Goal: Communication & Community: Share content

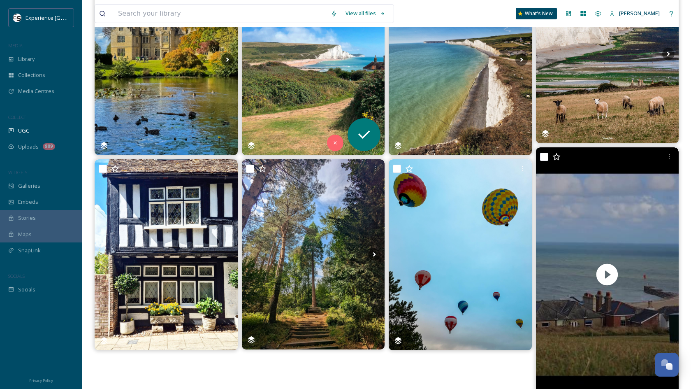
scroll to position [144, 0]
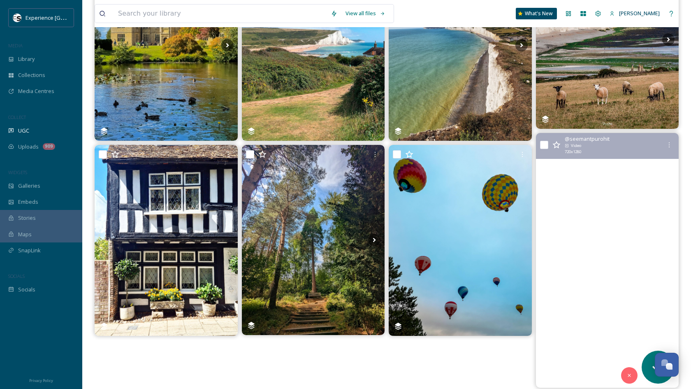
click at [594, 219] on video "🤗🥰🤩🙌🫶🙏🖖👍🤞🤘✌️👌🤙☮️🌊🏄‍♂️🕉😇\a#hastings #sussex #england #unitedkingdom #coast #wind…" at bounding box center [607, 260] width 143 height 255
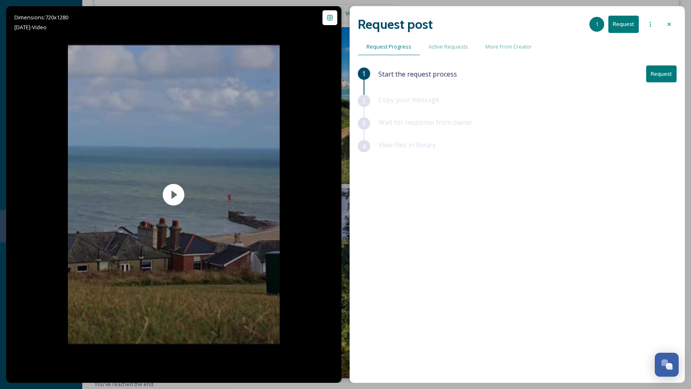
click at [659, 77] on button "Request" at bounding box center [661, 73] width 30 height 17
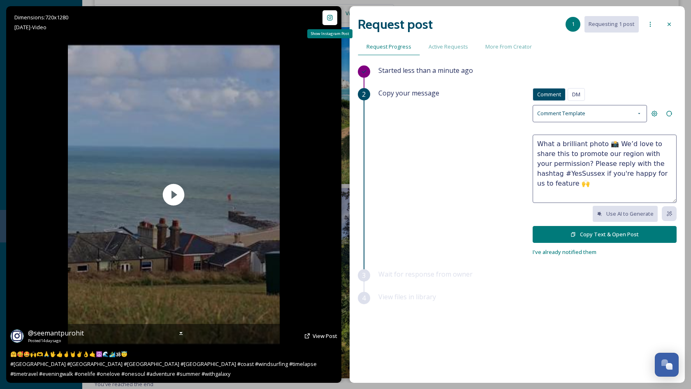
click at [329, 17] on icon at bounding box center [329, 17] width 5 height 5
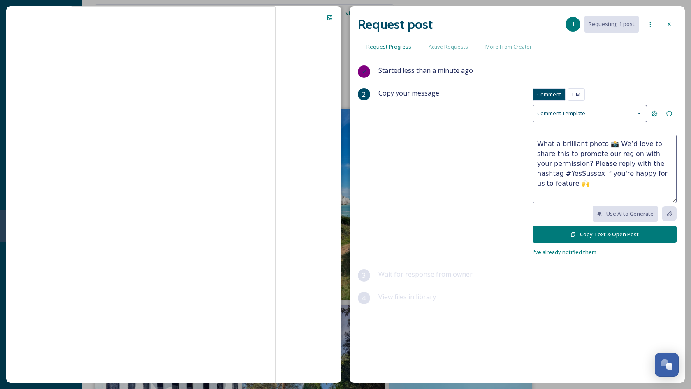
scroll to position [0, 0]
click at [595, 143] on textarea "What a brilliant photo 📸 We’d love to share this to promote our region with you…" at bounding box center [605, 169] width 144 height 68
drag, startPoint x: 595, startPoint y: 143, endPoint x: 530, endPoint y: 143, distance: 65.0
click at [530, 143] on div "Copy your message Comment DM Comment DM Comment Template What a brilliant photo…" at bounding box center [527, 172] width 298 height 169
paste textarea "[PERSON_NAME]"
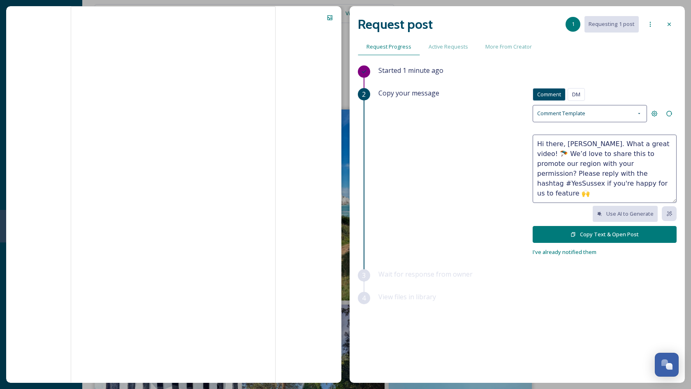
click at [584, 163] on textarea "Hi there, [PERSON_NAME]. What a great video! 🪂 We’d love to share this to promo…" at bounding box center [605, 169] width 144 height 68
click at [658, 155] on textarea "Hi there, [PERSON_NAME]. What a great video! 🪂 We’d love to share this to promo…" at bounding box center [605, 169] width 144 height 68
drag, startPoint x: 658, startPoint y: 155, endPoint x: 646, endPoint y: 155, distance: 12.8
click at [646, 155] on textarea "Hi there, [PERSON_NAME]. What a great video! 🪂 We’d love to share this to promo…" at bounding box center [605, 169] width 144 height 68
click at [599, 153] on textarea "Hi there, [PERSON_NAME]. What a great video! 🪂 We’d love to share this to promo…" at bounding box center [605, 169] width 144 height 68
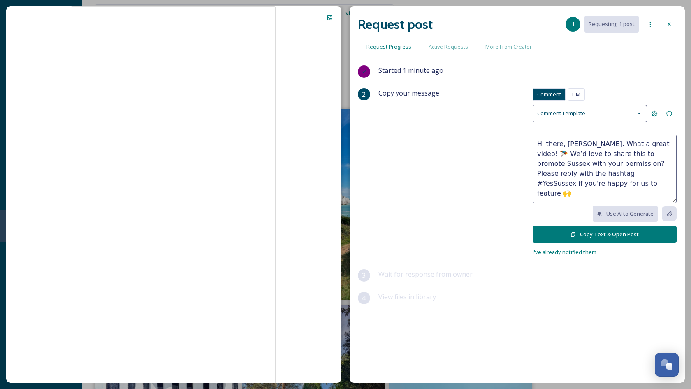
click at [604, 153] on textarea "Hi there, [PERSON_NAME]. What a great video! 🪂 We’d love to share this to promo…" at bounding box center [605, 169] width 144 height 68
click at [605, 153] on textarea "Hi there, [PERSON_NAME]. What a great video! 🪂 We’d love to share this to promo…" at bounding box center [605, 169] width 144 height 68
click at [599, 170] on textarea "Hi there, [PERSON_NAME]. What a great video! 🪂 We’d love to share this across E…" at bounding box center [605, 169] width 144 height 68
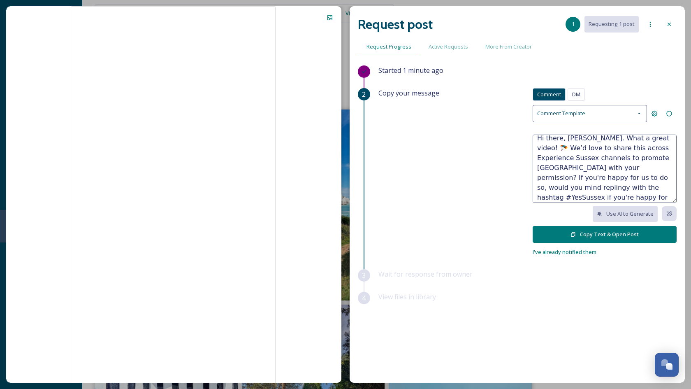
scroll to position [8, 0]
drag, startPoint x: 629, startPoint y: 195, endPoint x: 625, endPoint y: 183, distance: 12.1
click at [625, 183] on textarea "Hi there, [PERSON_NAME]. What a great video! 🪂 We’d love to share this across E…" at bounding box center [605, 169] width 144 height 68
click at [624, 173] on textarea "Hi there, [PERSON_NAME]. What a great video! 🪂 We’d love to share this across E…" at bounding box center [605, 169] width 144 height 68
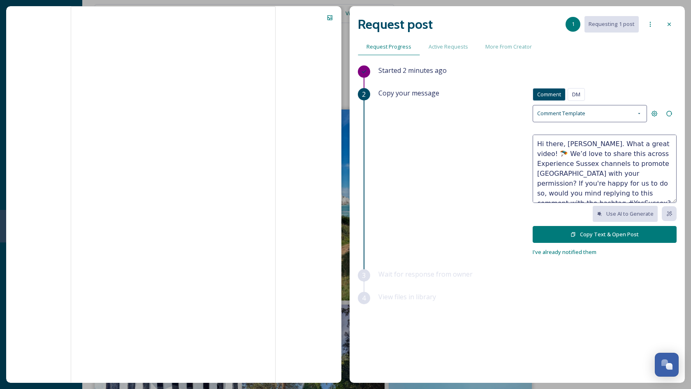
click at [624, 173] on textarea "Hi there, [PERSON_NAME]. What a great video! 🪂 We’d love to share this across E…" at bounding box center [605, 169] width 144 height 68
click at [620, 155] on textarea "Hi there, [PERSON_NAME]. What a great video! 🪂 We’d love to share this across E…" at bounding box center [605, 169] width 144 height 68
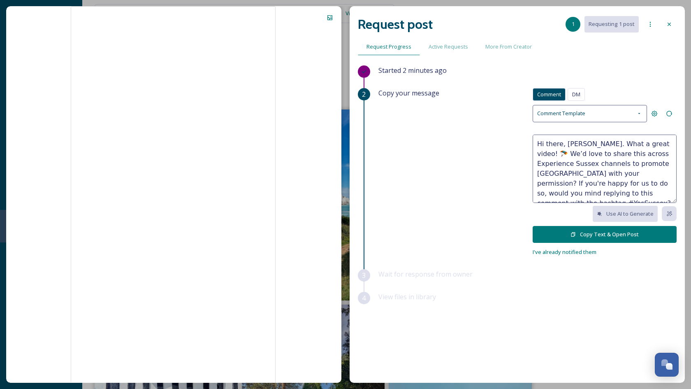
click at [620, 155] on textarea "Hi there, [PERSON_NAME]. What a great video! 🪂 We’d love to share this across E…" at bounding box center [605, 169] width 144 height 68
type textarea "Hi there, [PERSON_NAME]. What a great video! 🪂 We’d love to share this across E…"
click at [589, 233] on button "Copy Text & Open Post" at bounding box center [605, 234] width 144 height 17
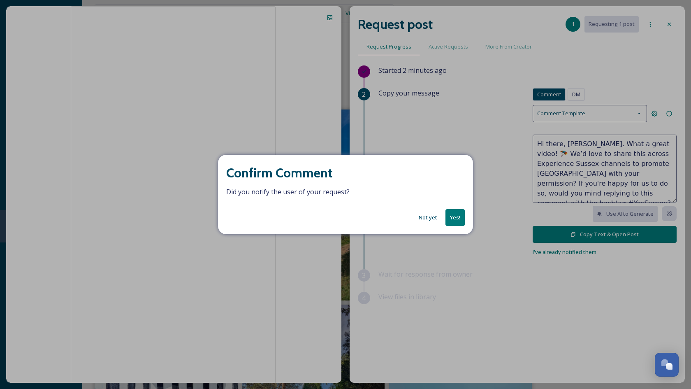
click at [457, 219] on button "Yes!" at bounding box center [455, 217] width 19 height 17
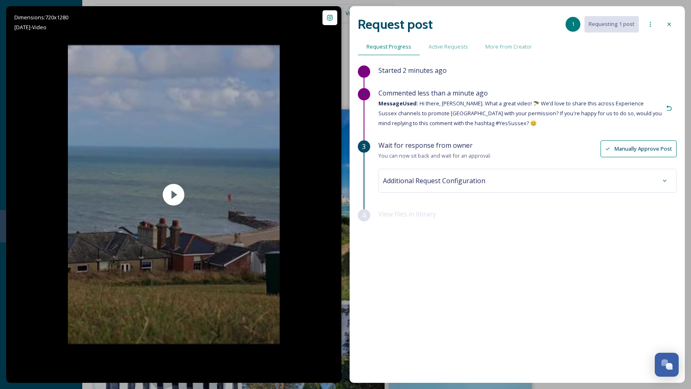
click at [672, 26] on icon at bounding box center [669, 24] width 7 height 7
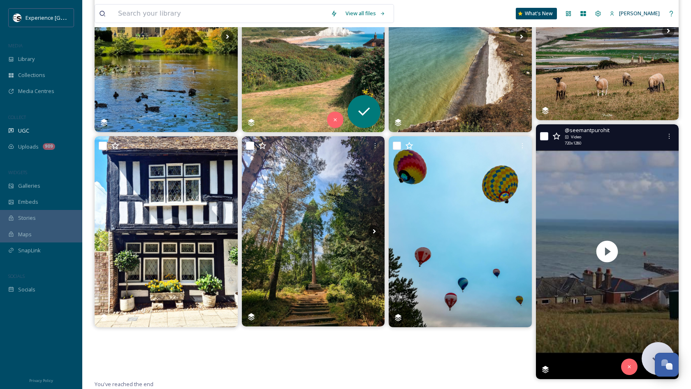
scroll to position [168, 0]
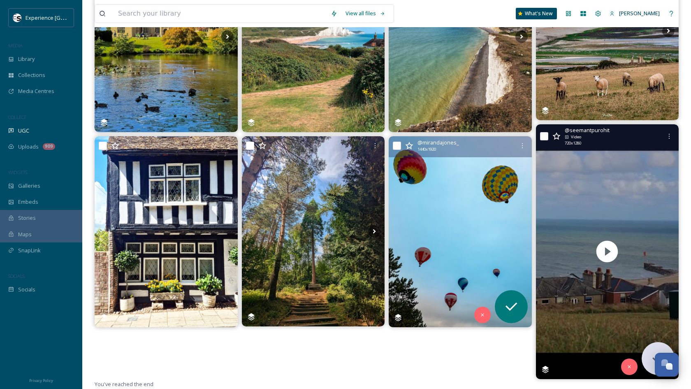
click at [450, 232] on img at bounding box center [460, 231] width 143 height 190
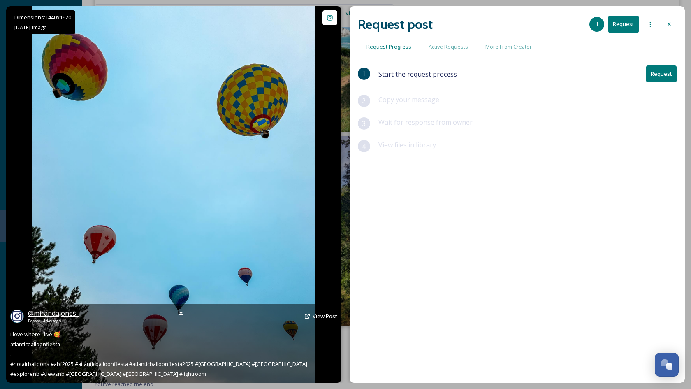
click at [55, 314] on span "@ mirandajones_" at bounding box center [53, 313] width 51 height 9
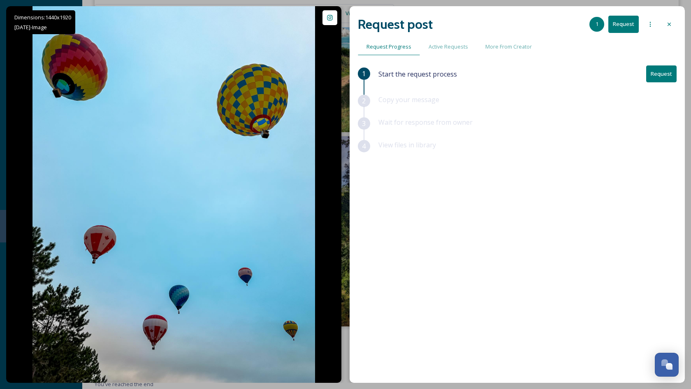
click at [676, 74] on button "Request" at bounding box center [661, 73] width 30 height 17
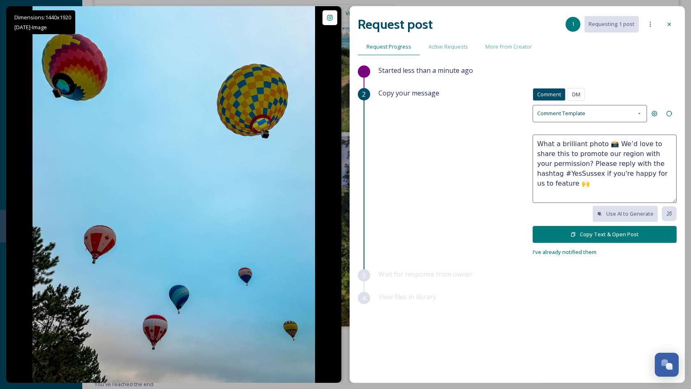
click at [588, 142] on textarea "What a brilliant photo 📸 We’d love to share this to promote our region with you…" at bounding box center [605, 169] width 144 height 68
drag, startPoint x: 588, startPoint y: 142, endPoint x: 545, endPoint y: 142, distance: 42.8
click at [546, 142] on textarea "What a brilliant photo 📸 We’d love to share this to promote our region with you…" at bounding box center [605, 169] width 144 height 68
paste textarea "[PERSON_NAME]"
click at [590, 151] on textarea "Superb photo, [PERSON_NAME]! 🎈We’d love to share this to promote our region wit…" at bounding box center [605, 169] width 144 height 68
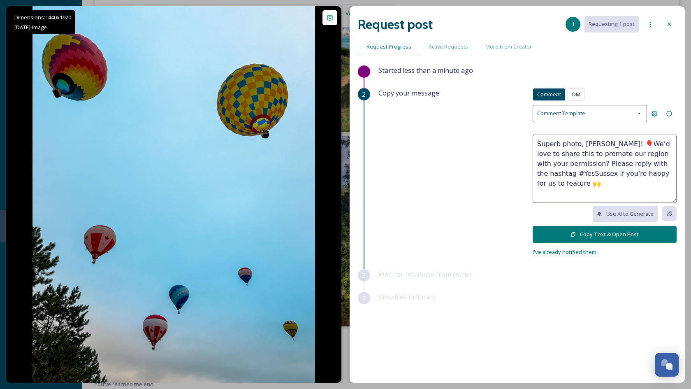
click at [590, 151] on textarea "Superb photo, [PERSON_NAME]! 🎈We’d love to share this to promote our region wit…" at bounding box center [605, 169] width 144 height 68
click at [588, 152] on textarea "Superb photo, [PERSON_NAME]! 🎈We’d love to share this across Experience [GEOGRA…" at bounding box center [605, 169] width 144 height 68
click at [598, 160] on textarea "Superb photo, [PERSON_NAME]! 🎈We’d love to share this across our Experience [GE…" at bounding box center [605, 169] width 144 height 68
drag, startPoint x: 599, startPoint y: 160, endPoint x: 549, endPoint y: 161, distance: 49.8
click at [549, 161] on textarea "Superb photo, [PERSON_NAME]! 🎈We’d love to share this across our Experience [GE…" at bounding box center [605, 169] width 144 height 68
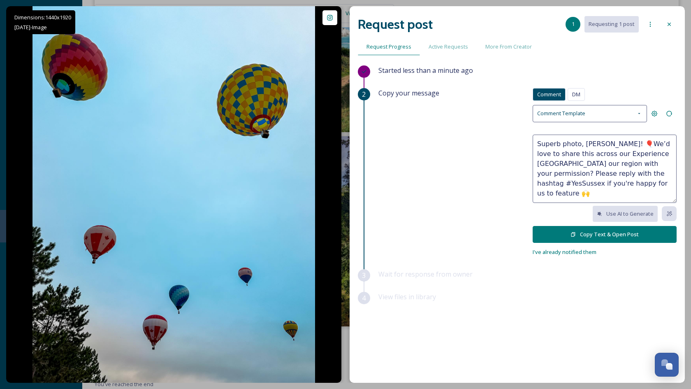
click at [629, 154] on textarea "Superb photo, [PERSON_NAME]! 🎈We’d love to share this across our Experience [GE…" at bounding box center [605, 169] width 144 height 68
click at [635, 154] on textarea "Superb photo, [PERSON_NAME]! 🎈We’d love to share this across our Experience [GE…" at bounding box center [605, 169] width 144 height 68
click at [622, 163] on textarea "Superb photo, [PERSON_NAME]! 🎈We’d love to share this across our Experience Sus…" at bounding box center [605, 169] width 144 height 68
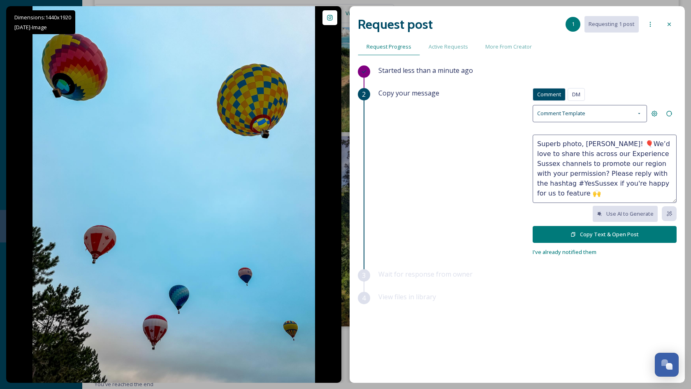
drag, startPoint x: 622, startPoint y: 163, endPoint x: 607, endPoint y: 163, distance: 15.2
click at [607, 163] on textarea "Superb photo, [PERSON_NAME]! 🎈We’d love to share this across our Experience Sus…" at bounding box center [605, 169] width 144 height 68
click at [589, 170] on textarea "Superb photo, [PERSON_NAME]! 🎈We’d love to share this across our Experience Sus…" at bounding box center [605, 169] width 144 height 68
drag, startPoint x: 589, startPoint y: 171, endPoint x: 589, endPoint y: 188, distance: 17.7
click at [589, 188] on textarea "Superb photo, [PERSON_NAME]! 🎈We’d love to share this across our Experience Sus…" at bounding box center [605, 169] width 144 height 68
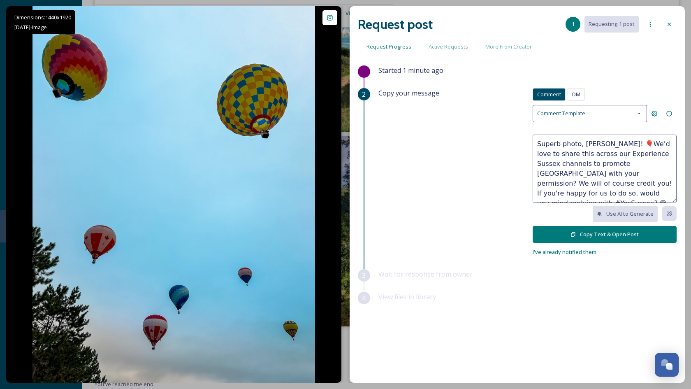
click at [558, 156] on textarea "Superb photo, [PERSON_NAME]! 🎈We’d love to share this across our Experience Sus…" at bounding box center [605, 169] width 144 height 68
type textarea "Superb photo, [PERSON_NAME]! 🎈We’d love to share it across our Experience Susse…"
click at [581, 230] on button "Copy Text & Open Post" at bounding box center [605, 234] width 144 height 17
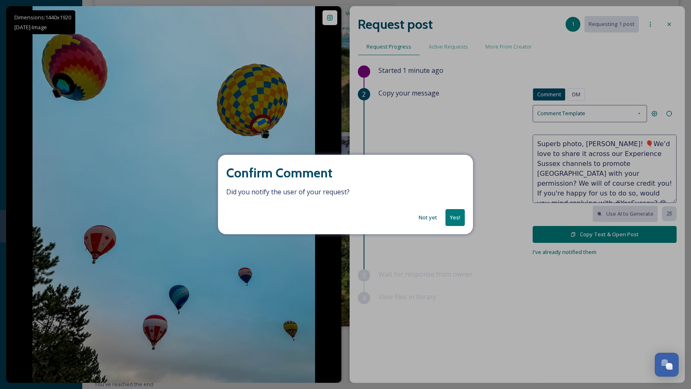
click at [459, 223] on button "Yes!" at bounding box center [455, 217] width 19 height 17
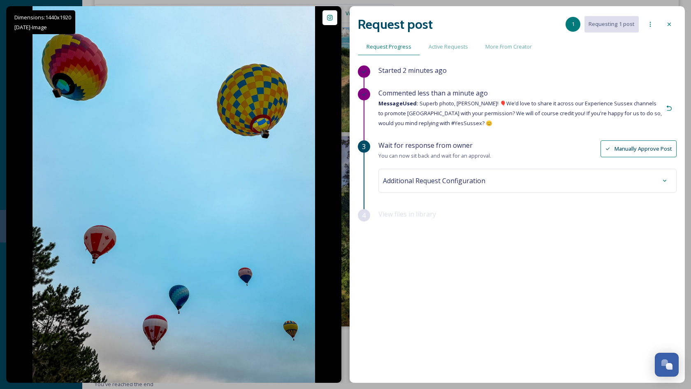
click at [673, 22] on div at bounding box center [669, 24] width 15 height 15
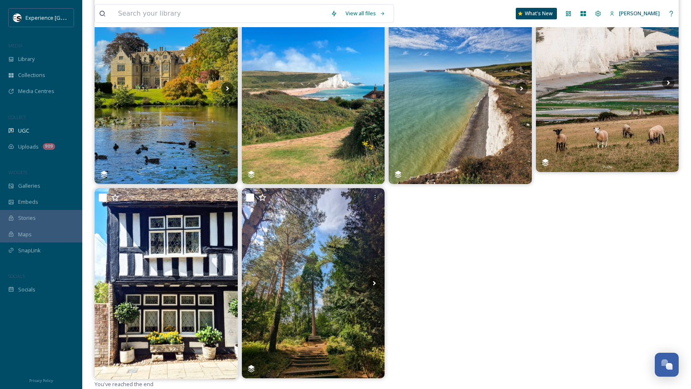
scroll to position [116, 0]
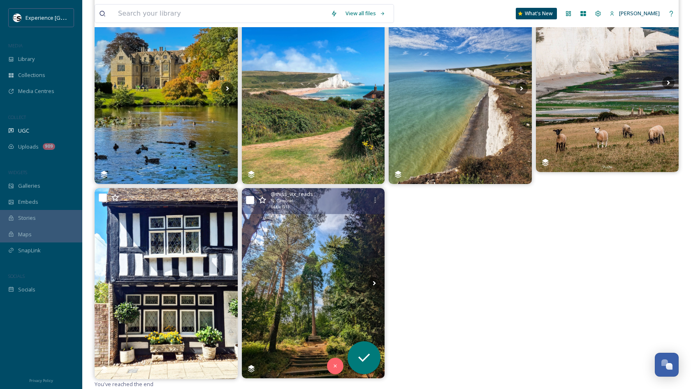
click at [326, 258] on img at bounding box center [313, 283] width 143 height 190
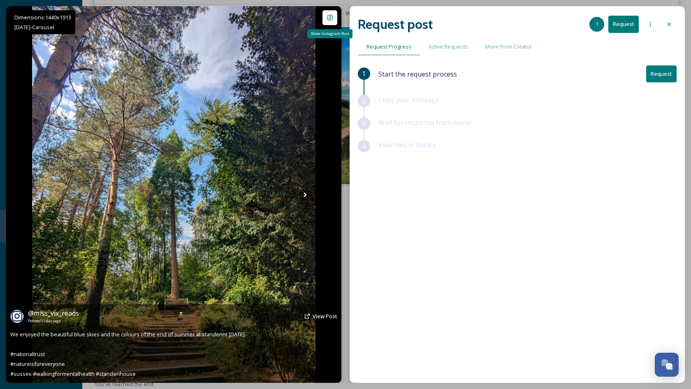
click at [334, 23] on div "Show Instagram Post" at bounding box center [330, 17] width 15 height 15
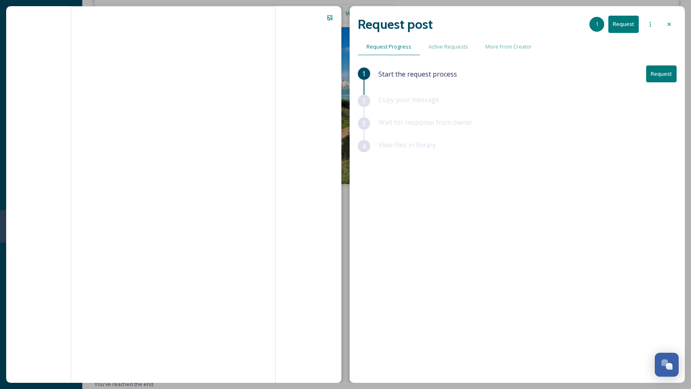
scroll to position [116, 0]
click at [658, 76] on button "Request" at bounding box center [661, 73] width 30 height 17
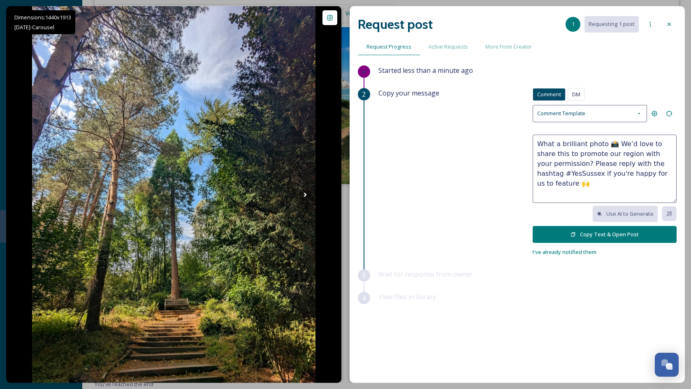
click at [596, 145] on textarea "What a brilliant photo 📸 We’d love to share this to promote our region with you…" at bounding box center [605, 169] width 144 height 68
drag, startPoint x: 596, startPoint y: 145, endPoint x: 541, endPoint y: 145, distance: 55.5
click at [541, 145] on textarea "What a brilliant photo 📸 We’d love to share this to promote our region with you…" at bounding box center [605, 169] width 144 height 68
paste textarea "Victoria"
click at [595, 151] on textarea "Hi Victoria! These photos are brilliant. We’d really love to share this to prom…" at bounding box center [605, 169] width 144 height 68
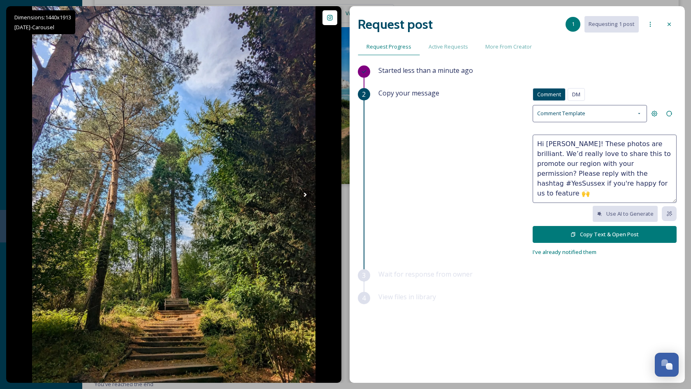
click at [595, 151] on textarea "Hi Victoria! These photos are brilliant. We’d really love to share this to prom…" at bounding box center [605, 169] width 144 height 68
click at [598, 171] on textarea "Hi Victoria! These photos are brilliant. We’d really love to share them across …" at bounding box center [605, 169] width 144 height 68
drag, startPoint x: 598, startPoint y: 171, endPoint x: 573, endPoint y: 190, distance: 31.1
click at [573, 190] on textarea "Hi Victoria! These photos are brilliant. We’d really love to share them across …" at bounding box center [605, 169] width 144 height 68
click at [651, 142] on textarea "Hi Victoria! These photos are brilliant. We’d really love to share them across …" at bounding box center [605, 169] width 144 height 68
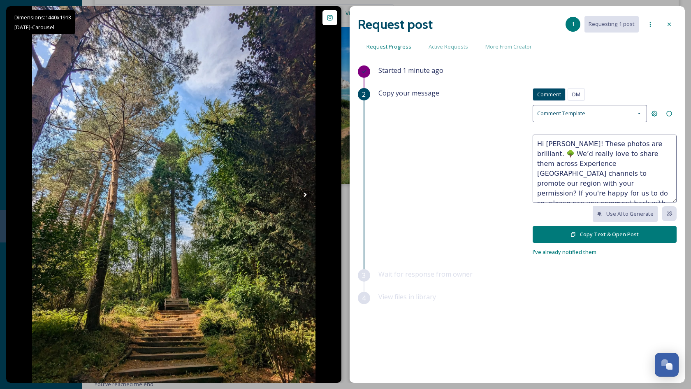
click at [614, 144] on textarea "Hi Victoria! These photos are brilliant. 🌳 We’d really love to share them acros…" at bounding box center [605, 169] width 144 height 68
click at [636, 176] on textarea "Hi Victoria! These photos of Standen are brilliant. 🌳 We’d really love to share…" at bounding box center [605, 169] width 144 height 68
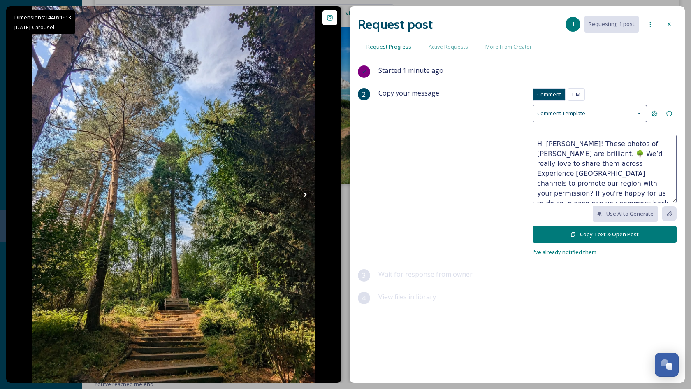
type textarea "Hi Victoria! These photos of Standen are brilliant. 🌳 We’d really love to share…"
click at [603, 232] on button "Copy Text & Open Post" at bounding box center [605, 234] width 144 height 17
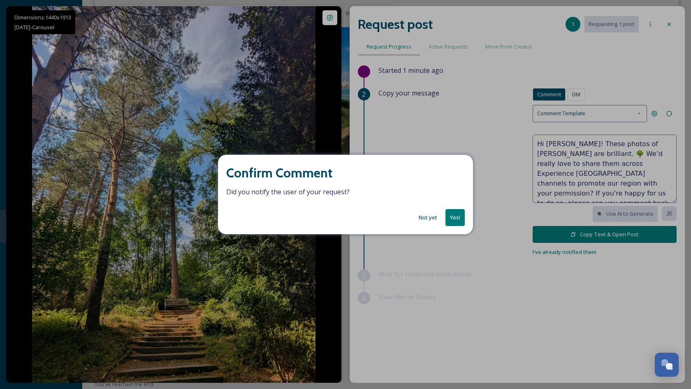
click at [460, 218] on button "Yes!" at bounding box center [455, 217] width 19 height 17
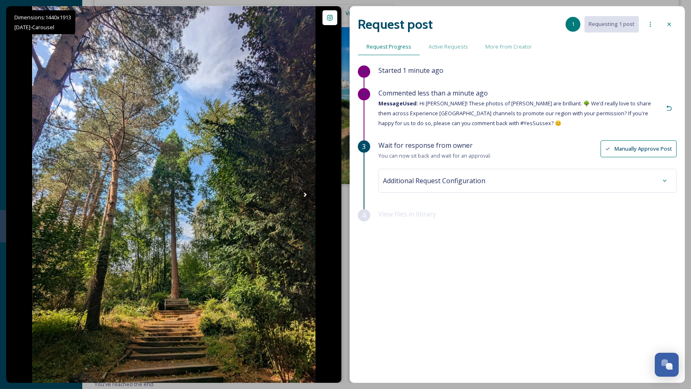
click at [669, 22] on icon at bounding box center [669, 24] width 7 height 7
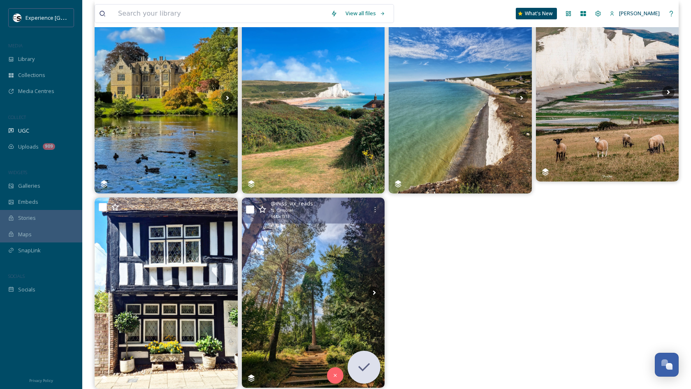
scroll to position [107, 0]
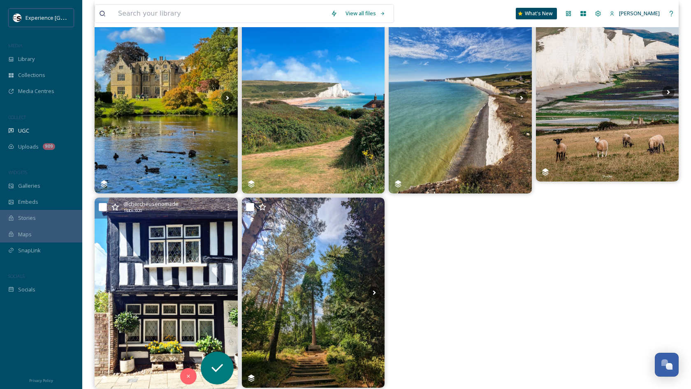
click at [164, 284] on img at bounding box center [166, 292] width 143 height 190
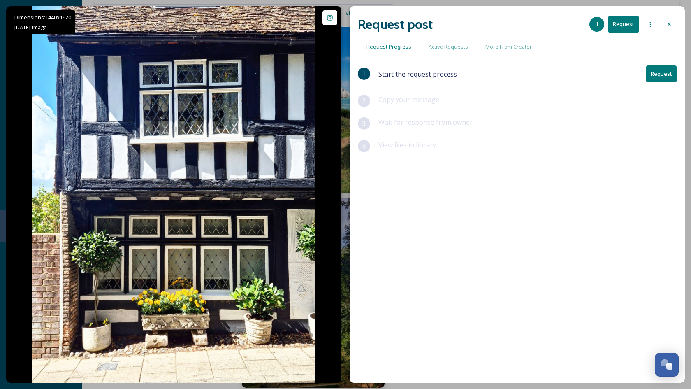
click at [670, 23] on icon at bounding box center [669, 24] width 3 height 3
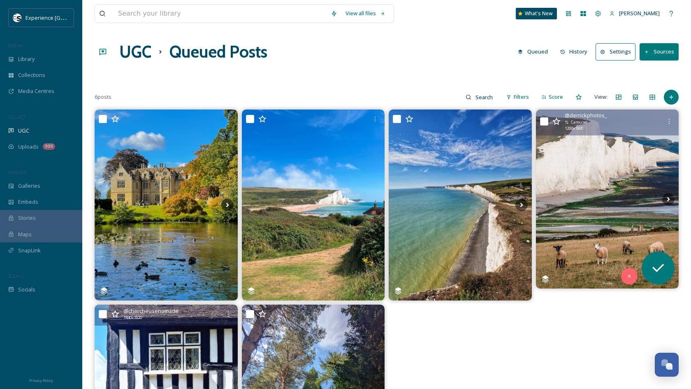
click at [603, 153] on img at bounding box center [607, 198] width 143 height 179
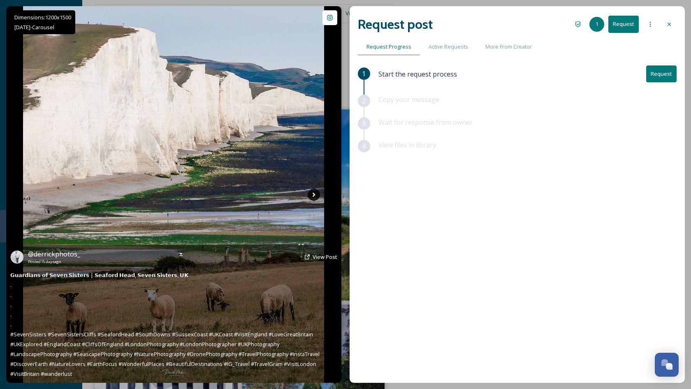
click at [311, 194] on icon at bounding box center [314, 194] width 12 height 12
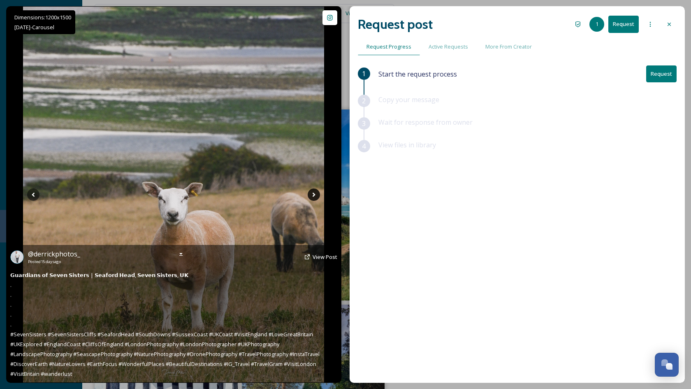
click at [311, 194] on icon at bounding box center [314, 194] width 12 height 12
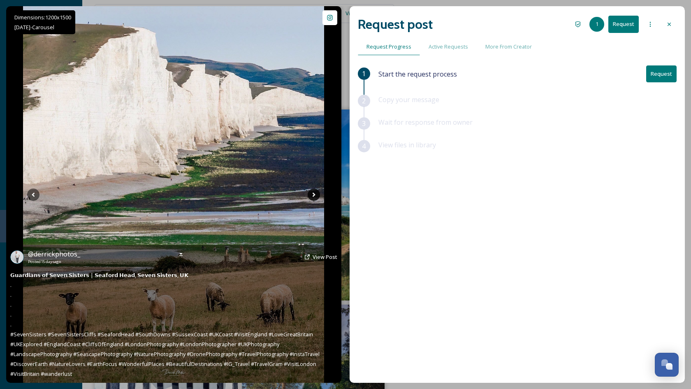
click at [311, 194] on icon at bounding box center [314, 194] width 12 height 12
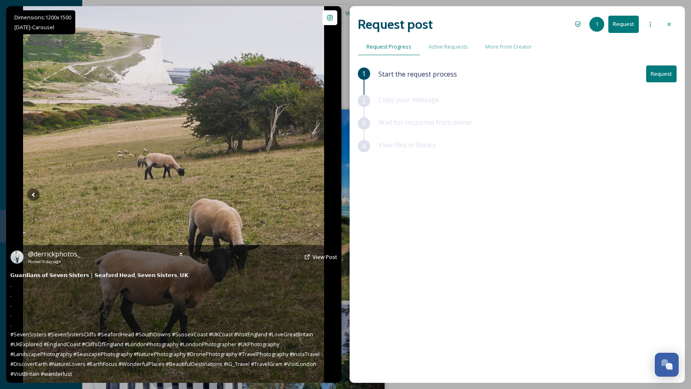
click at [311, 194] on icon at bounding box center [314, 194] width 12 height 12
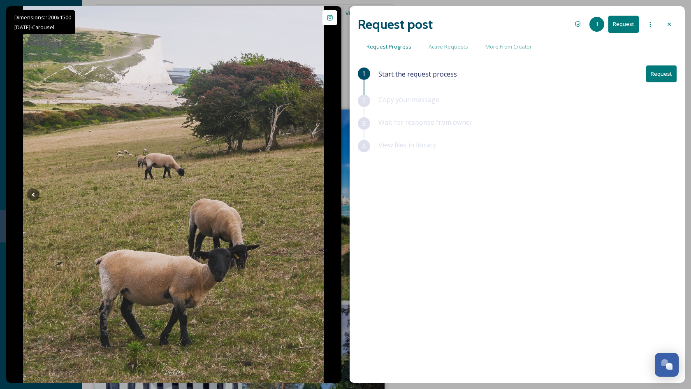
click at [670, 20] on div at bounding box center [669, 24] width 15 height 15
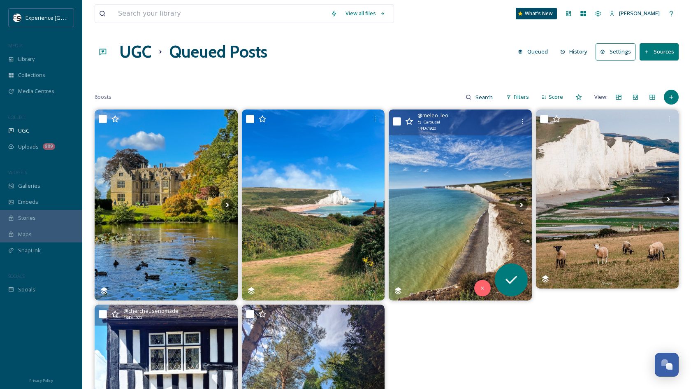
click at [470, 166] on img at bounding box center [460, 204] width 143 height 190
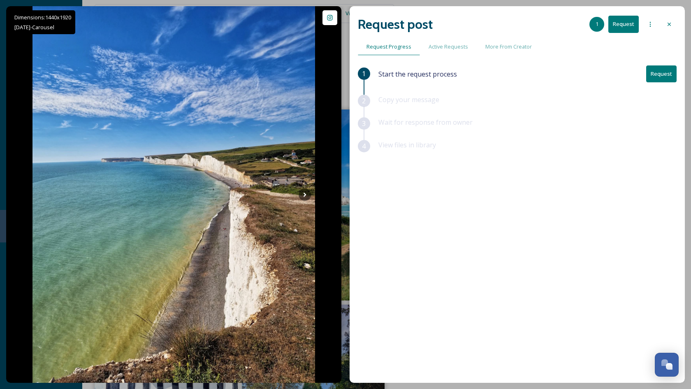
click at [668, 23] on icon at bounding box center [669, 24] width 7 height 7
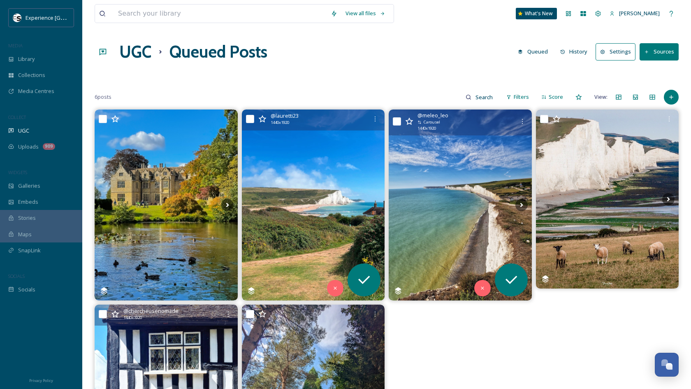
click at [342, 146] on img at bounding box center [313, 204] width 143 height 190
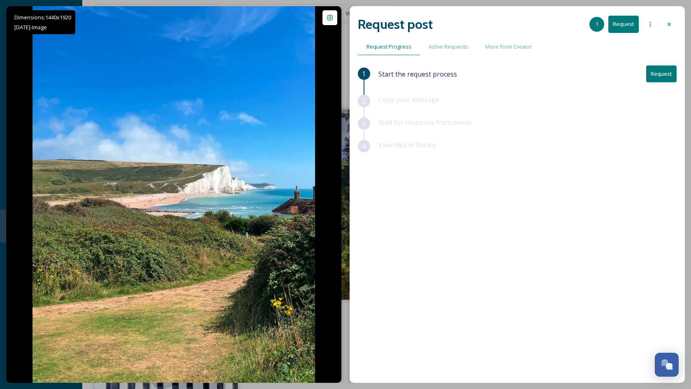
click at [668, 22] on icon at bounding box center [669, 24] width 7 height 7
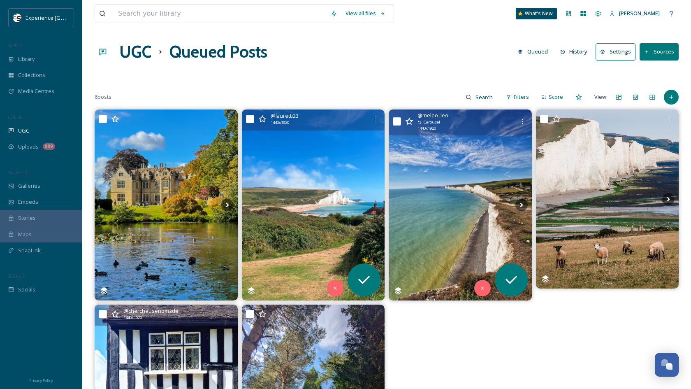
click at [439, 152] on img at bounding box center [460, 204] width 143 height 190
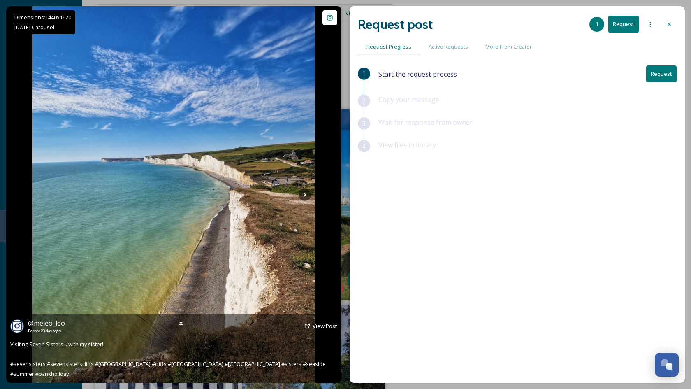
click at [312, 334] on div "@ meleo_leo Posted 23 days ago View Post" at bounding box center [173, 326] width 327 height 16
click at [323, 330] on span "View Post" at bounding box center [325, 325] width 25 height 7
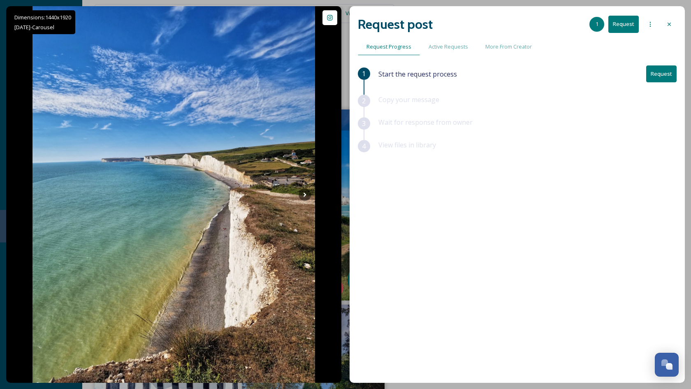
click at [659, 73] on button "Request" at bounding box center [661, 73] width 30 height 17
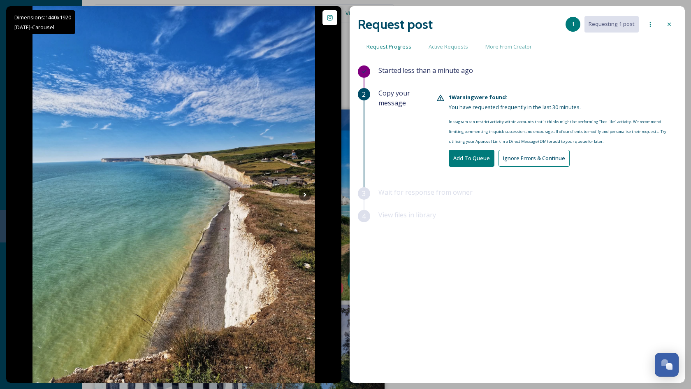
click at [525, 158] on button "Ignore Errors & Continue" at bounding box center [534, 158] width 71 height 17
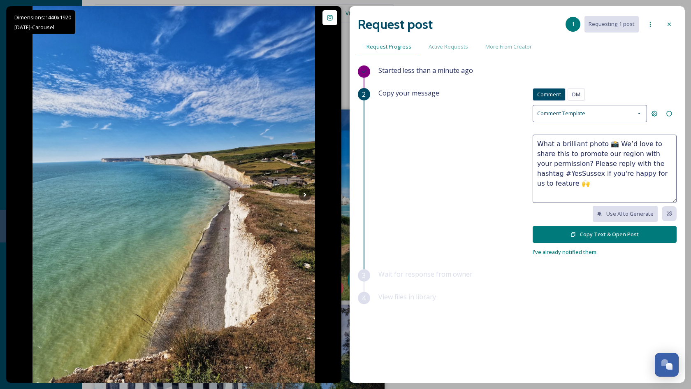
click at [593, 142] on textarea "What a brilliant photo 📸 We’d love to share this to promote our region with you…" at bounding box center [605, 169] width 144 height 68
drag, startPoint x: 593, startPoint y: 142, endPoint x: 529, endPoint y: 146, distance: 64.3
click at [529, 146] on div "Copy your message Comment DM Comment DM Comment Template What a brilliant photo…" at bounding box center [527, 172] width 298 height 169
paste textarea "Eleonora"
click at [541, 163] on textarea "Hi there, Eleonora. Your photos of Seven Sisters are fantastic. We’d really lov…" at bounding box center [605, 169] width 144 height 68
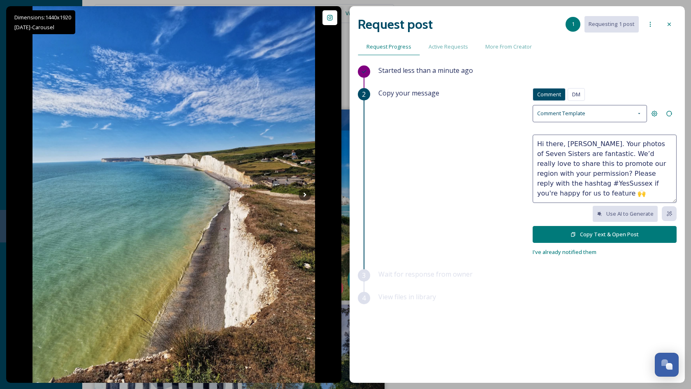
click at [541, 163] on textarea "Hi there, Eleonora. Your photos of Seven Sisters are fantastic. We’d really lov…" at bounding box center [605, 169] width 144 height 68
click at [608, 163] on textarea "Hi there, Eleonora. Your photos of Seven Sisters are fantastic. We’d really lov…" at bounding box center [605, 169] width 144 height 68
drag, startPoint x: 608, startPoint y: 163, endPoint x: 594, endPoint y: 163, distance: 13.2
click at [594, 163] on textarea "Hi there, Eleonora. Your photos of Seven Sisters are fantastic. We’d really lov…" at bounding box center [605, 169] width 144 height 68
click at [591, 175] on textarea "Hi there, Eleonora. Your photos of Seven Sisters are fantastic. We’d really lov…" at bounding box center [605, 169] width 144 height 68
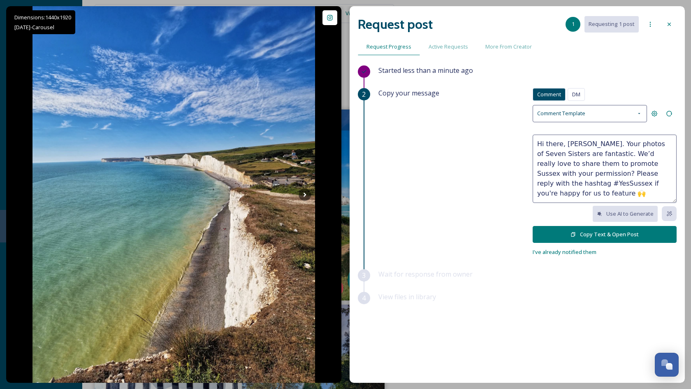
click at [591, 175] on textarea "Hi there, Eleonora. Your photos of Seven Sisters are fantastic. We’d really lov…" at bounding box center [605, 169] width 144 height 68
click at [587, 190] on textarea "Hi there, Eleonora. Your photos of Seven Sisters are fantastic. We’d really lov…" at bounding box center [605, 169] width 144 height 68
type textarea "Hi there, Eleonora. Your photos of Seven Sisters are fantastic. We’d really lov…"
click at [580, 233] on button "Copy Text & Open Post" at bounding box center [605, 234] width 144 height 17
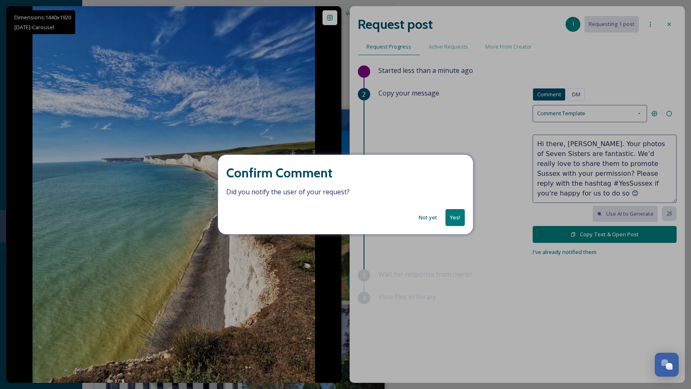
click at [456, 216] on button "Yes!" at bounding box center [455, 217] width 19 height 17
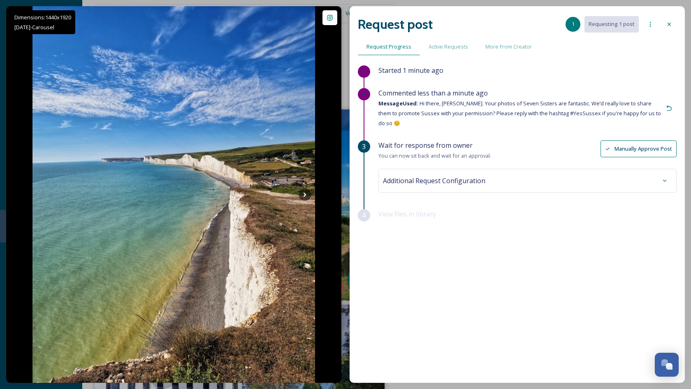
click at [669, 26] on icon at bounding box center [669, 24] width 7 height 7
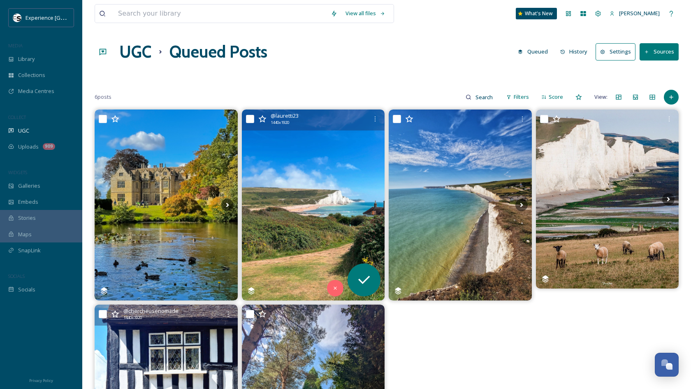
click at [299, 171] on img at bounding box center [313, 204] width 143 height 190
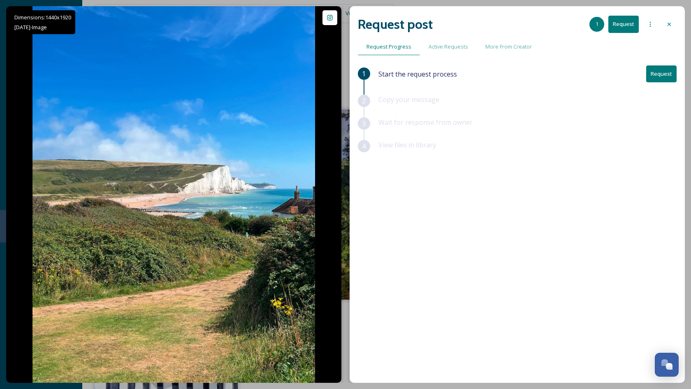
click at [670, 27] on icon at bounding box center [669, 24] width 7 height 7
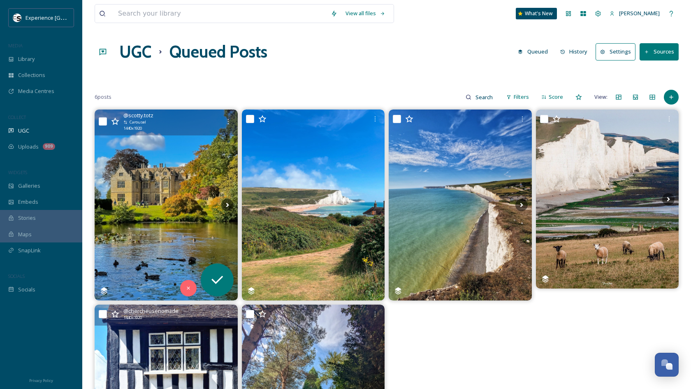
click at [193, 171] on img at bounding box center [166, 204] width 143 height 190
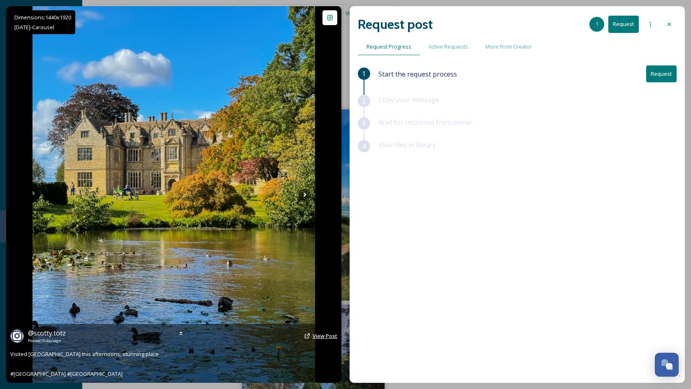
click at [320, 336] on span "View Post" at bounding box center [325, 335] width 25 height 7
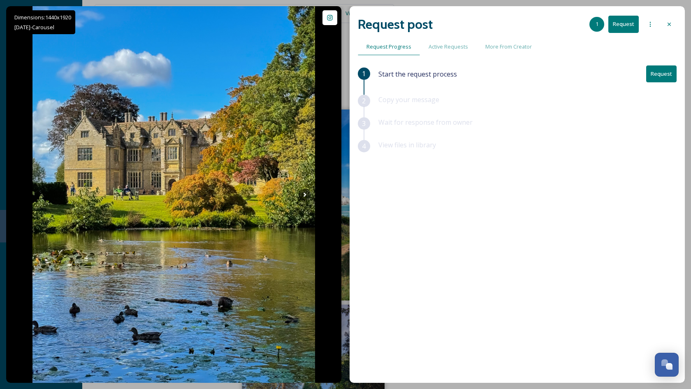
click at [655, 73] on button "Request" at bounding box center [661, 73] width 30 height 17
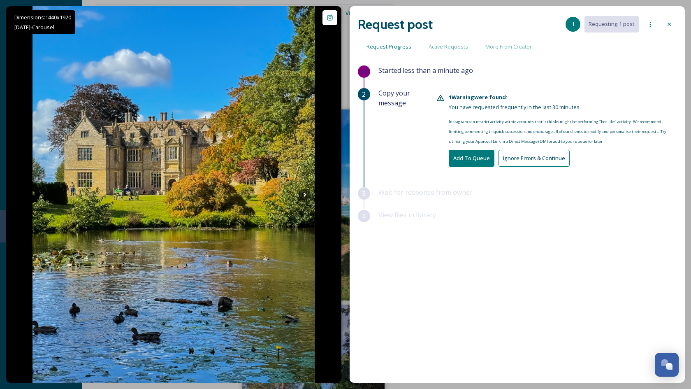
click at [528, 159] on button "Ignore Errors & Continue" at bounding box center [534, 158] width 71 height 17
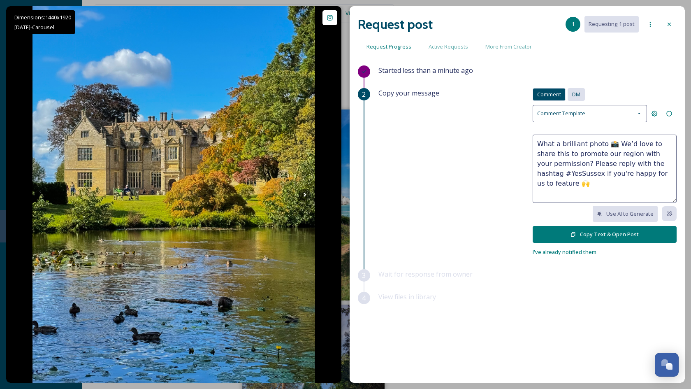
click at [581, 97] on span "DM" at bounding box center [576, 95] width 8 height 8
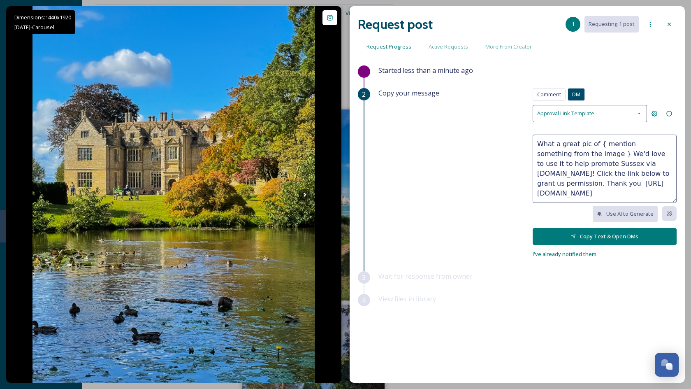
click at [603, 110] on div "Approval Link Template" at bounding box center [590, 113] width 114 height 17
click at [485, 182] on div "Copy your message Comment DM Comment DM Approval Link Template Approval Link Te…" at bounding box center [527, 173] width 298 height 171
click at [594, 177] on textarea "What a great pic of { mention something from the image } We'd love to use it to…" at bounding box center [605, 169] width 144 height 68
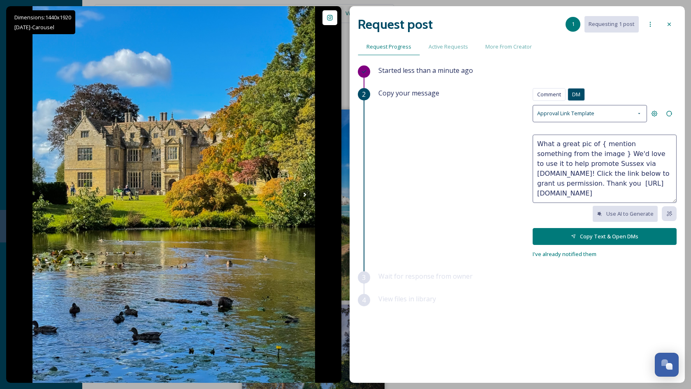
click at [611, 170] on textarea "What a great pic of { mention something from the image } We'd love to use it to…" at bounding box center [605, 169] width 144 height 68
click at [587, 152] on textarea "What a great pic of { mention something from the image } We'd love to use it to…" at bounding box center [605, 169] width 144 height 68
drag, startPoint x: 587, startPoint y: 151, endPoint x: 529, endPoint y: 139, distance: 59.8
click at [529, 139] on div "Copy your message Comment DM Comment DM Approval Link Template What a great pic…" at bounding box center [527, 173] width 298 height 171
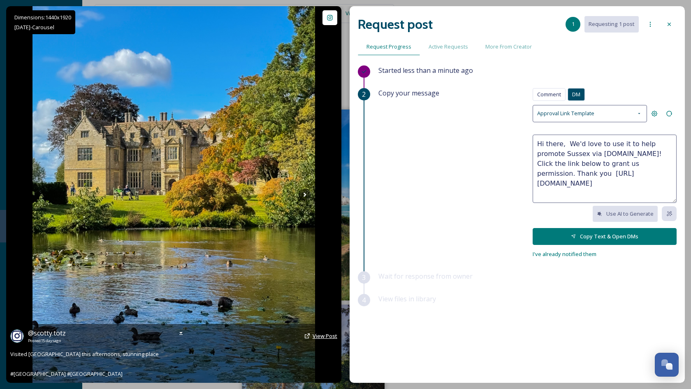
click at [317, 333] on span "View Post" at bounding box center [325, 335] width 25 height 7
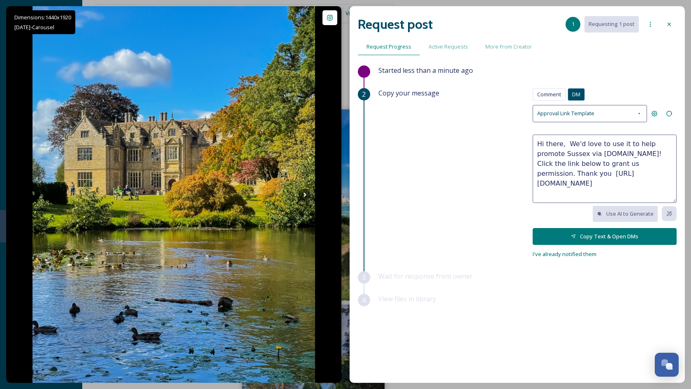
click at [561, 143] on textarea "Hi there, We'd love to use it to help promote Sussex via ExperienceSussex.com! …" at bounding box center [605, 169] width 144 height 68
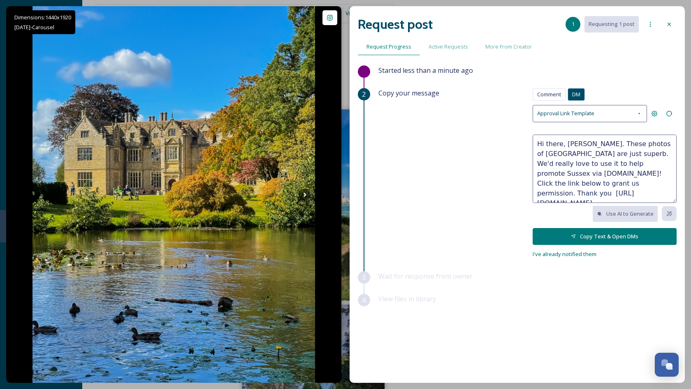
click at [558, 163] on textarea "Hi there, Scotty. These photos of Wakehurst are just superb. We'd really love t…" at bounding box center [605, 169] width 144 height 68
click at [597, 174] on textarea "Hi there, Scotty. These photos of Wakehurst are just superb. We'd really love t…" at bounding box center [605, 169] width 144 height 68
click at [592, 172] on textarea "Hi there, Scotty. These photos of Wakehurst are just superb. We'd really love t…" at bounding box center [605, 169] width 144 height 68
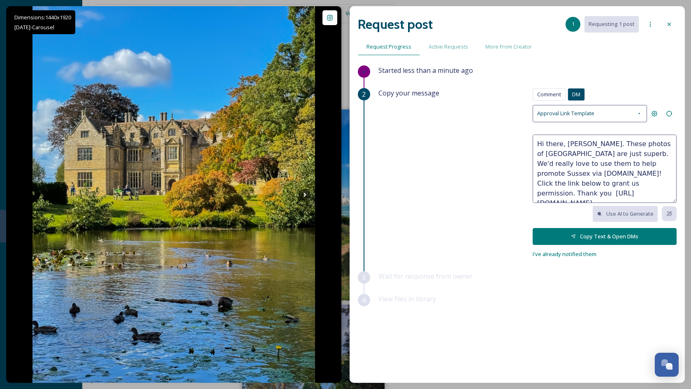
click at [592, 172] on textarea "Hi there, Scotty. These photos of Wakehurst are just superb. We'd really love t…" at bounding box center [605, 169] width 144 height 68
click at [602, 171] on textarea "Hi there, Scotty. These photos of Wakehurst are just superb. We'd really love t…" at bounding box center [605, 169] width 144 height 68
drag, startPoint x: 602, startPoint y: 171, endPoint x: 647, endPoint y: 162, distance: 45.7
click at [647, 162] on textarea "Hi there, Scotty. These photos of Wakehurst are just superb. We'd really love t…" at bounding box center [605, 169] width 144 height 68
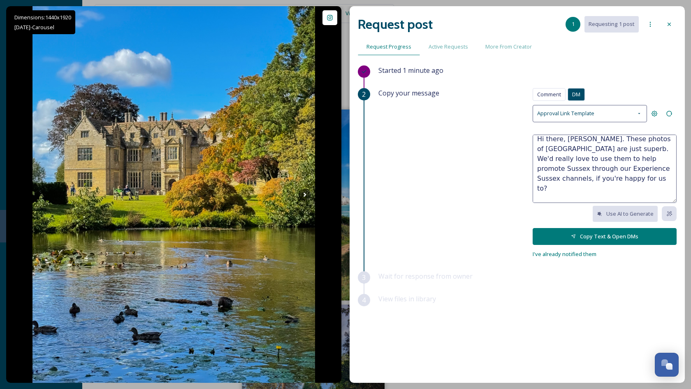
drag, startPoint x: 654, startPoint y: 172, endPoint x: 621, endPoint y: 169, distance: 33.1
click at [621, 169] on textarea "Hi there, Scotty. These photos of Wakehurst are just superb. We'd really love t…" at bounding box center [605, 169] width 144 height 68
click at [562, 188] on textarea "Hi there, Scotty. These photos of Wakehurst are just superb. We'd really love t…" at bounding box center [605, 169] width 144 height 68
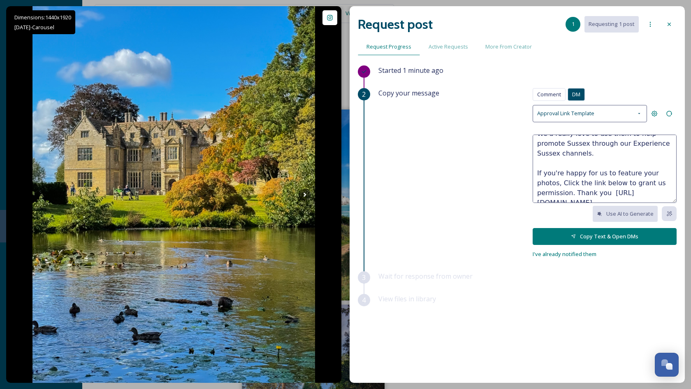
scroll to position [30, 0]
click at [573, 170] on textarea "Hi there, Scotty. These photos of Wakehurst are just superb. We'd really love t…" at bounding box center [605, 169] width 144 height 68
click at [567, 171] on textarea "Hi there, Scotty. These photos of Wakehurst are just superb. We'd really love t…" at bounding box center [605, 169] width 144 height 68
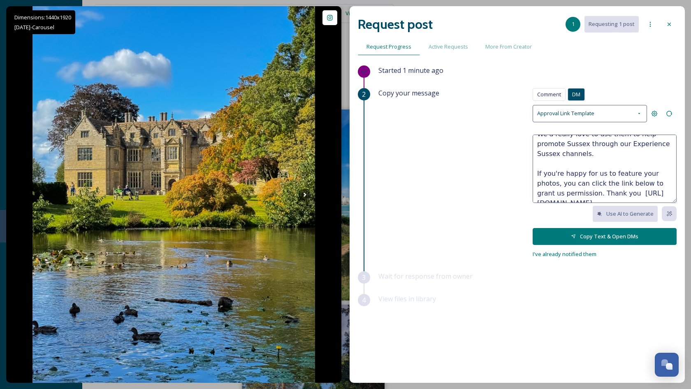
drag, startPoint x: 613, startPoint y: 179, endPoint x: 583, endPoint y: 181, distance: 30.6
click at [583, 181] on textarea "Hi there, Scotty. These photos of Wakehurst are just superb. We'd really love t…" at bounding box center [605, 169] width 144 height 68
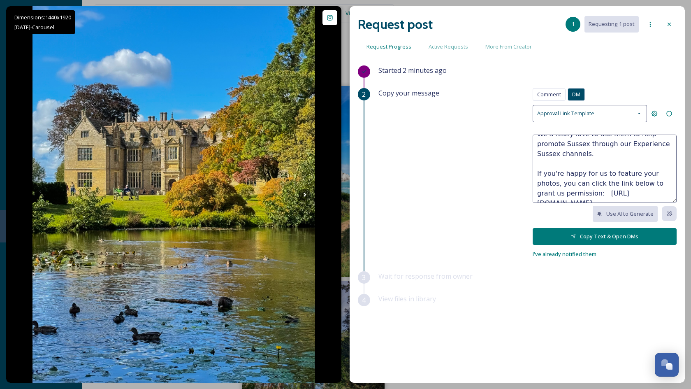
scroll to position [26, 0]
click at [571, 195] on textarea "Hi there, Scotty. These photos of Wakehurst are just superb. We'd really love t…" at bounding box center [605, 169] width 144 height 68
click at [571, 196] on textarea "Hi there, Scotty. These photos of Wakehurst are just superb. We'd really love t…" at bounding box center [605, 169] width 144 height 68
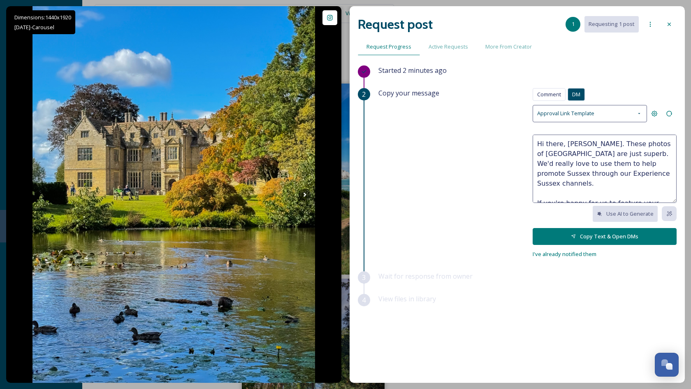
scroll to position [0, 0]
click at [608, 172] on textarea "Hi there, Scotty. These photos of Wakehurst are just superb. We'd really love t…" at bounding box center [605, 169] width 144 height 68
click at [573, 153] on textarea "Hi there, Scotty. These photos of Wakehurst are just superb. We'd really love t…" at bounding box center [605, 169] width 144 height 68
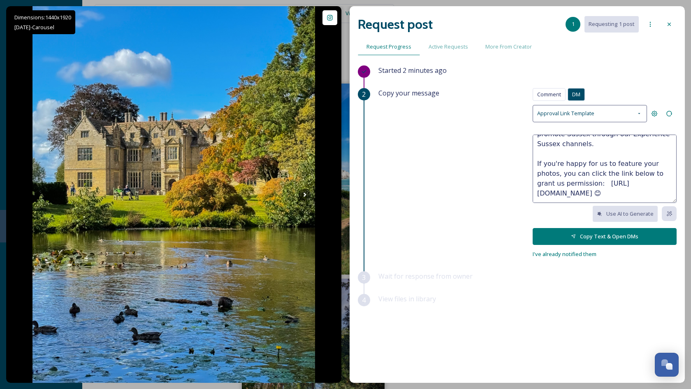
scroll to position [39, 0]
click at [556, 193] on textarea "Hi there, Scotty. These photos of Wakehurst are just superb! We'd really love t…" at bounding box center [605, 169] width 144 height 68
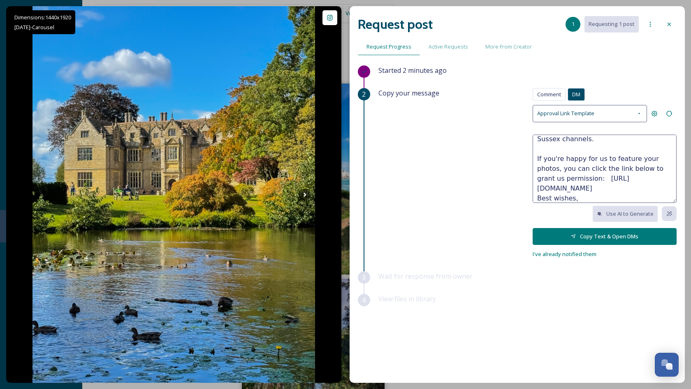
click at [538, 190] on textarea "Hi there, Scotty. These photos of Wakehurst are just superb! We'd really love t…" at bounding box center [605, 169] width 144 height 68
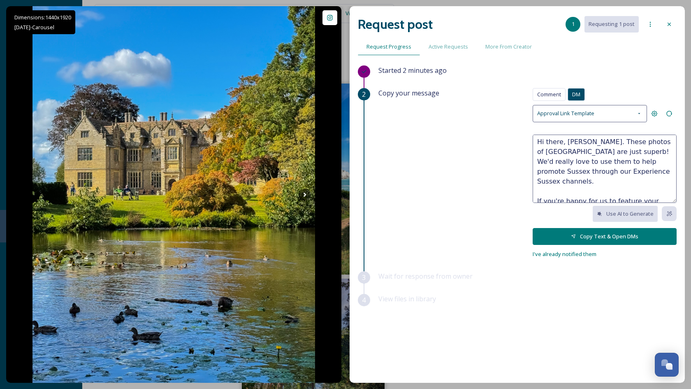
scroll to position [0, 0]
click at [548, 163] on textarea "Hi there, Scotty. These photos of Wakehurst are just superb! We'd really love t…" at bounding box center [605, 169] width 144 height 68
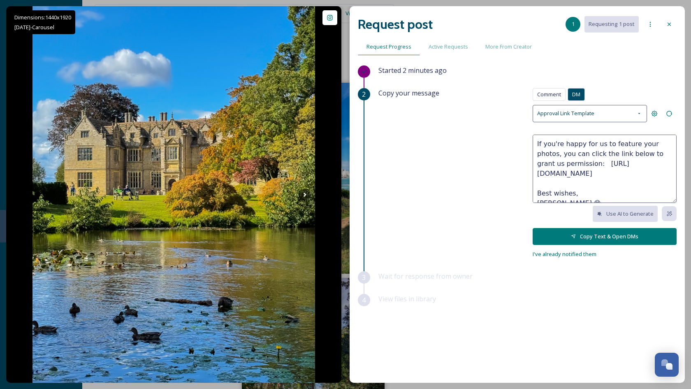
scroll to position [29, 0]
type textarea "Hi there, Scotty. These photos of Wakehurst are just superb! We'd really love t…"
click at [605, 231] on button "Copy Text & Open DMs" at bounding box center [605, 236] width 144 height 17
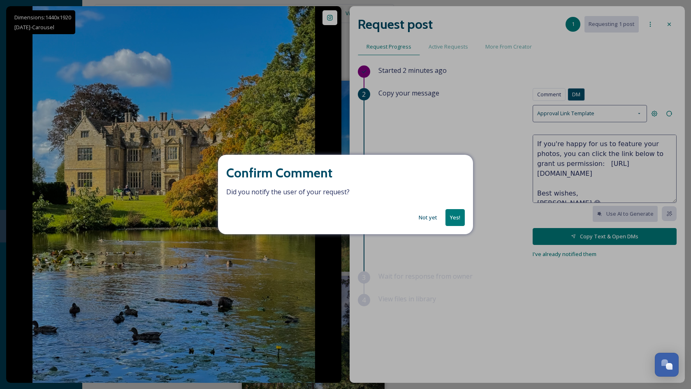
click at [435, 217] on button "Not yet" at bounding box center [428, 217] width 27 height 16
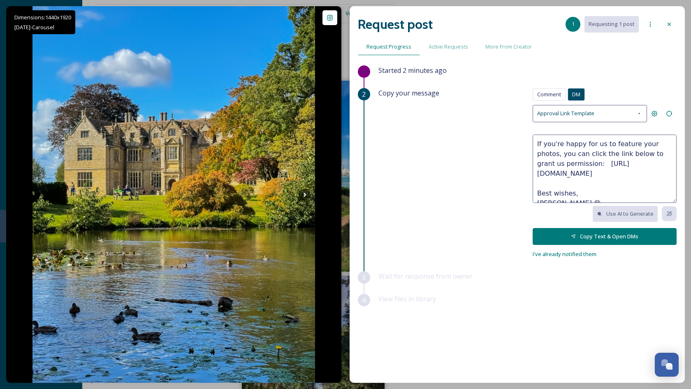
click at [668, 21] on icon at bounding box center [669, 24] width 7 height 7
